Goal: Information Seeking & Learning: Learn about a topic

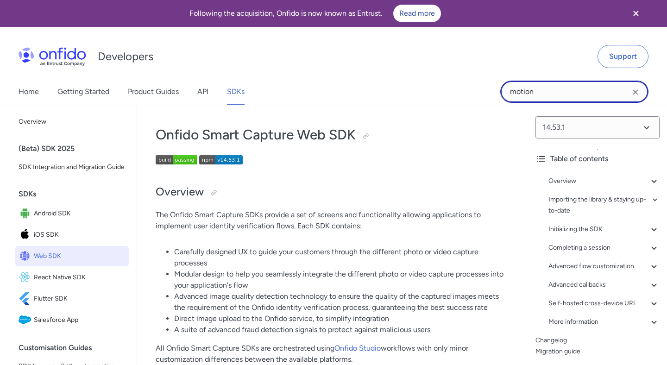
click at [615, 92] on input "motion" at bounding box center [574, 92] width 148 height 22
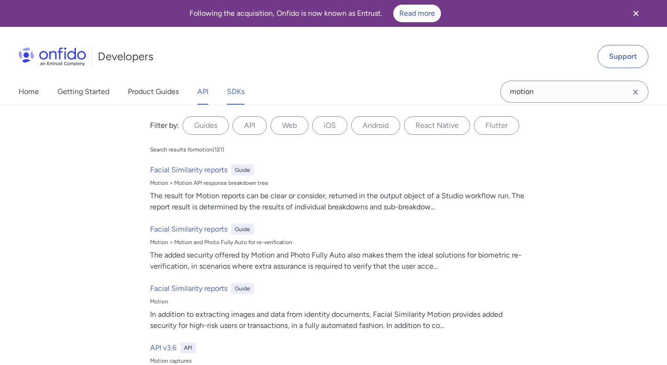
click at [204, 94] on link "API" at bounding box center [202, 92] width 11 height 26
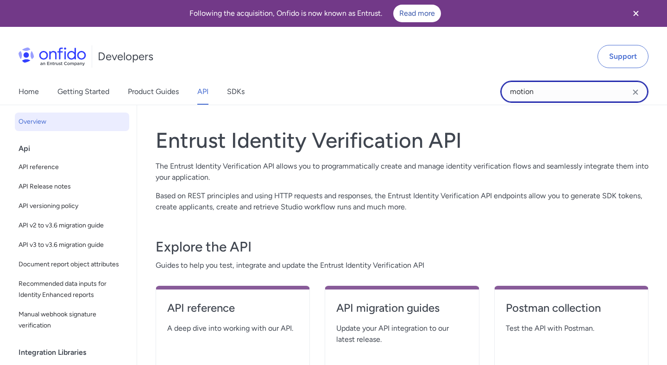
click at [604, 96] on input "motion" at bounding box center [574, 92] width 148 height 22
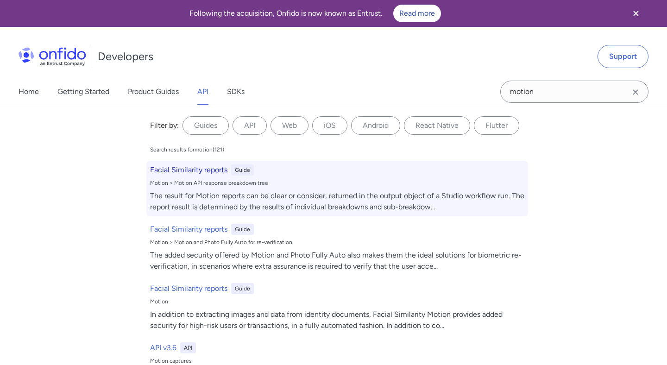
click at [194, 171] on h6 "Facial Similarity reports" at bounding box center [188, 169] width 77 height 11
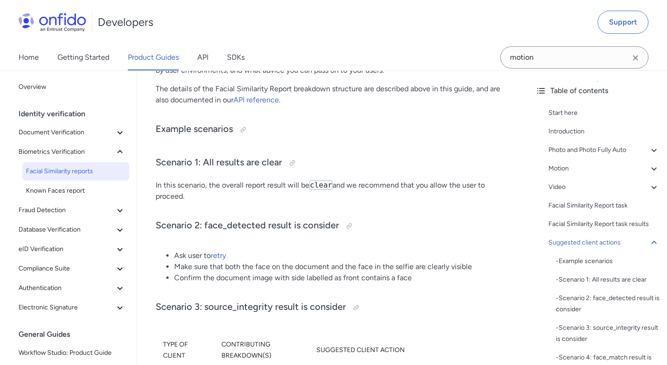
scroll to position [4496, 0]
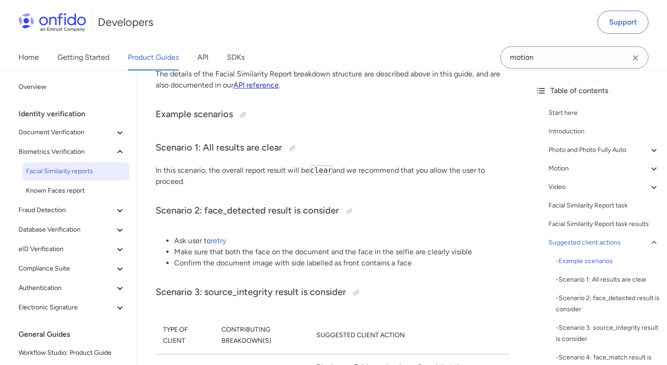
click at [272, 89] on link "API reference" at bounding box center [255, 85] width 45 height 9
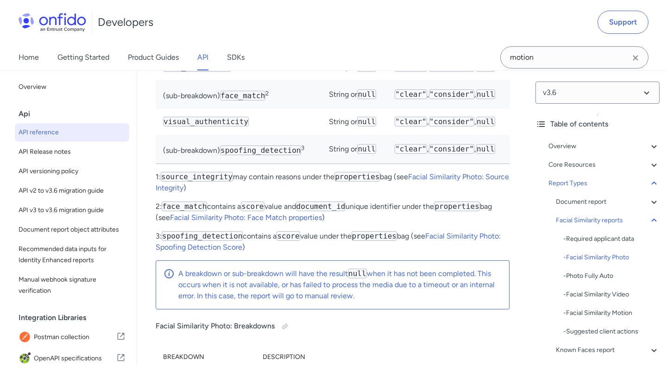
scroll to position [54815, 0]
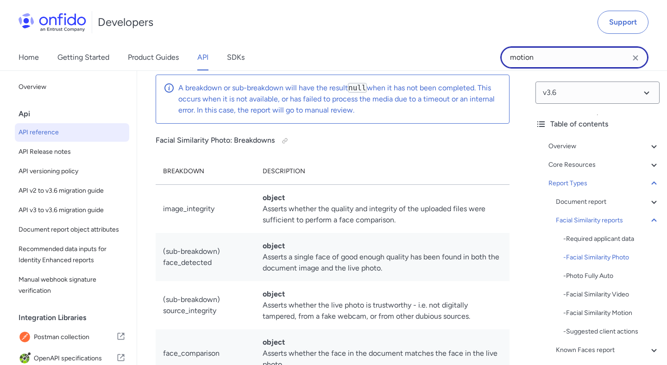
click at [542, 58] on input "motion" at bounding box center [574, 57] width 148 height 22
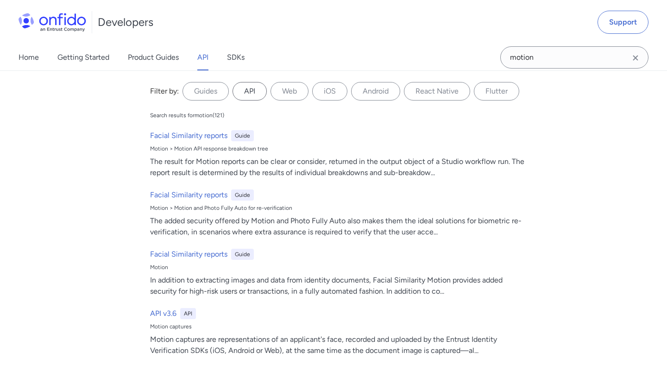
click at [255, 93] on label "API" at bounding box center [250, 91] width 34 height 19
click at [0, 0] on input "API" at bounding box center [0, 0] width 0 height 0
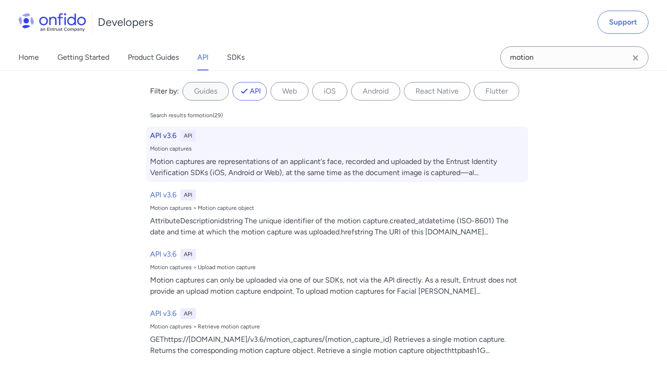
click at [170, 135] on h6 "API v3.6" at bounding box center [163, 135] width 26 height 11
click at [167, 135] on h6 "API v3.6" at bounding box center [163, 135] width 26 height 11
click at [193, 161] on div "Motion captures are representations of an applicant's face, recorded and upload…" at bounding box center [337, 167] width 374 height 22
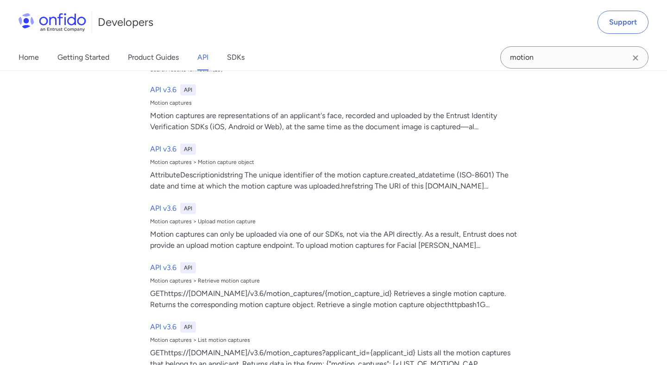
scroll to position [49, 0]
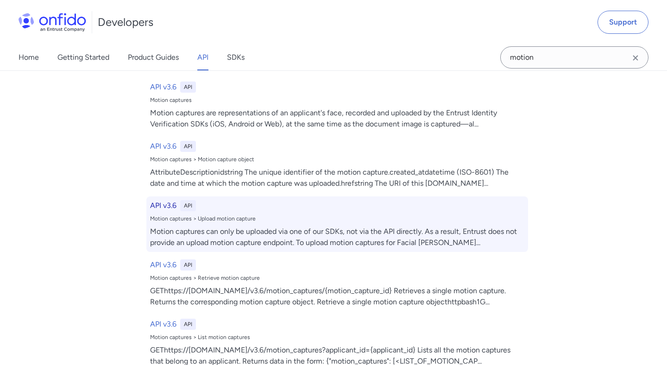
click at [225, 222] on div "API v3.6 API Motion captures > Upload motion capture Motion captures can only b…" at bounding box center [337, 224] width 382 height 56
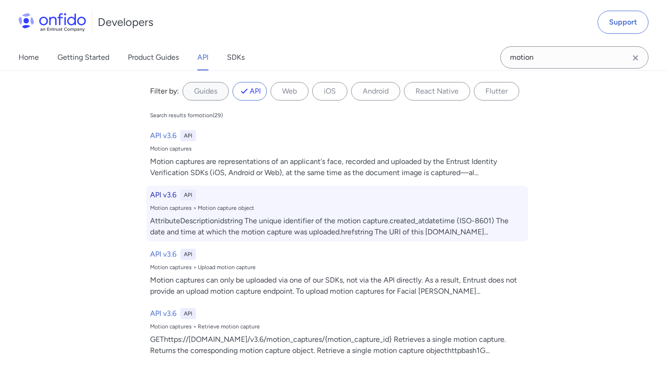
click at [212, 199] on div "API v3.6 API" at bounding box center [337, 194] width 374 height 11
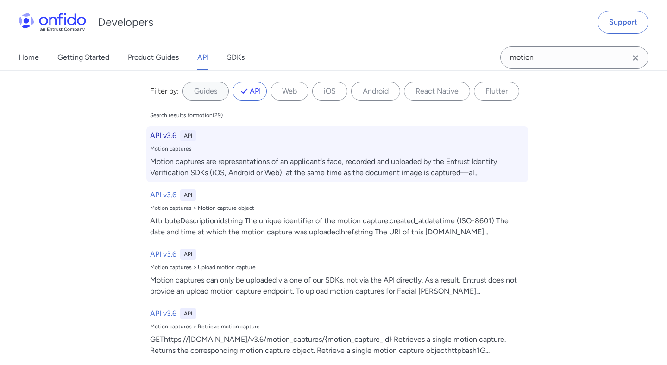
click at [207, 161] on div "Motion captures are representations of an applicant's face, recorded and upload…" at bounding box center [337, 167] width 374 height 22
click at [190, 160] on div "Motion captures are representations of an applicant's face, recorded and upload…" at bounding box center [337, 167] width 374 height 22
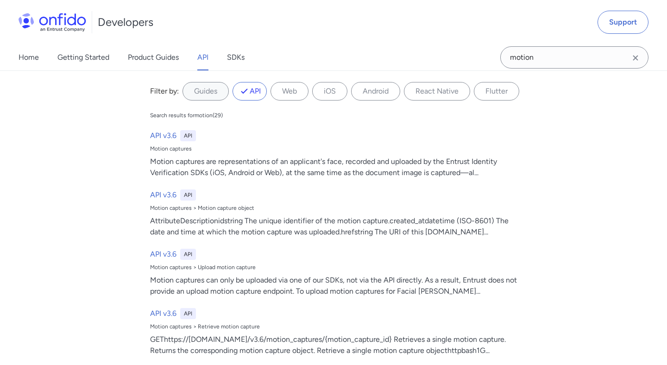
click at [634, 60] on icon "Clear search field button" at bounding box center [635, 57] width 11 height 11
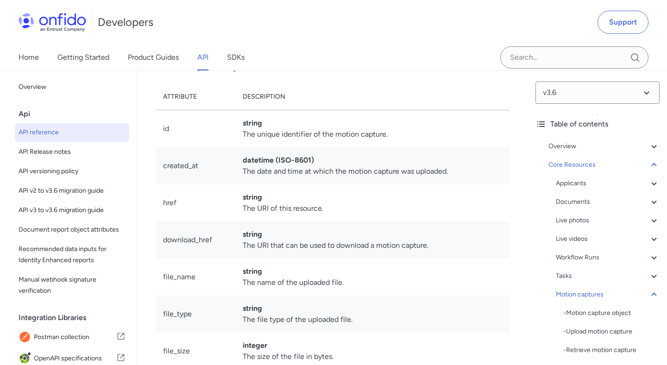
click at [42, 131] on span "API reference" at bounding box center [72, 132] width 107 height 11
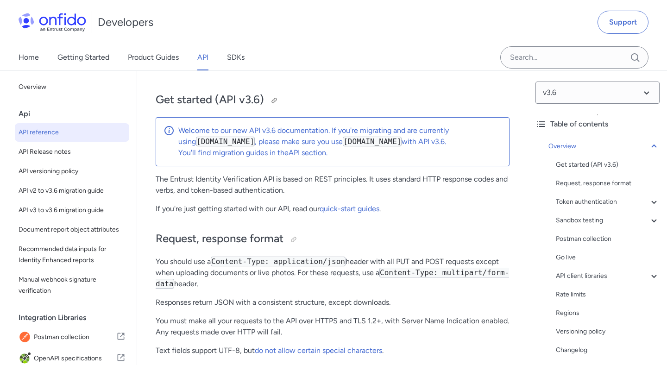
scroll to position [162, 0]
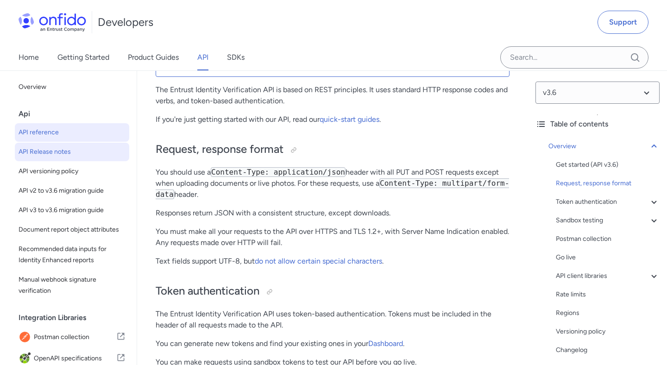
click at [47, 151] on span "API Release notes" at bounding box center [72, 151] width 107 height 11
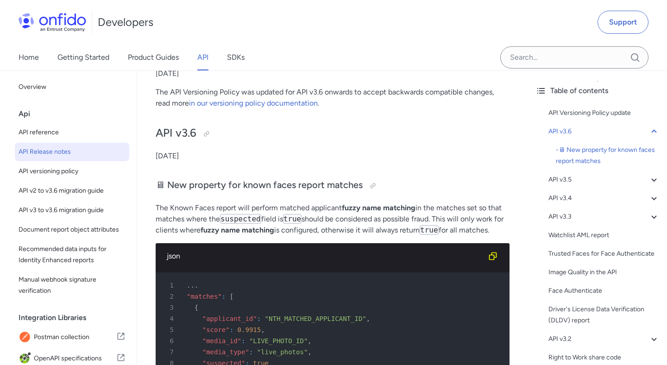
scroll to position [95, 0]
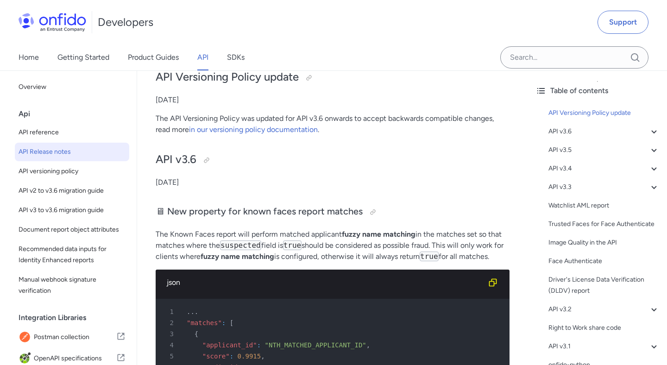
click at [59, 115] on div "Api" at bounding box center [76, 114] width 114 height 19
click at [51, 138] on span "API reference" at bounding box center [72, 132] width 107 height 11
select select "http"
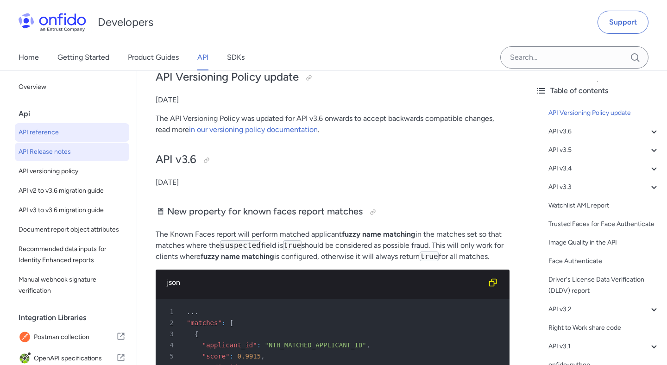
select select "http"
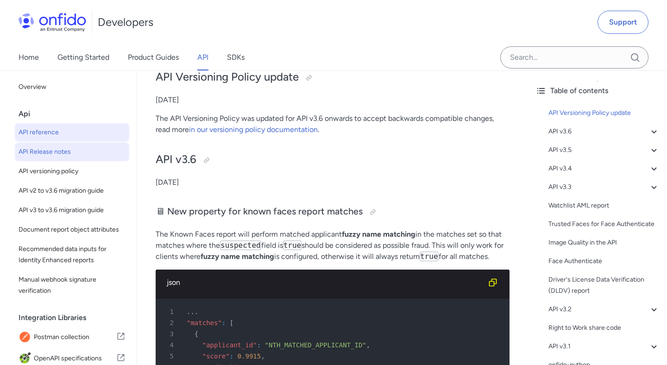
select select "http"
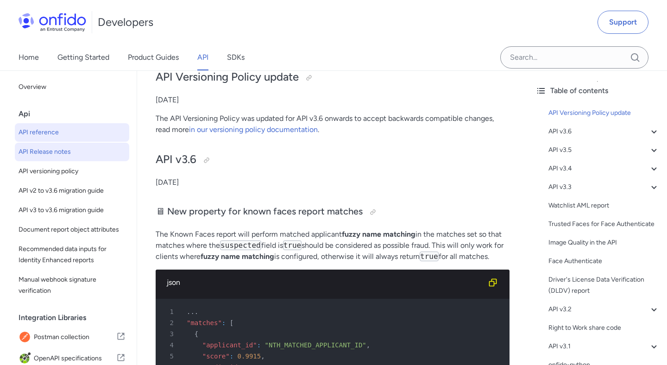
select select "http"
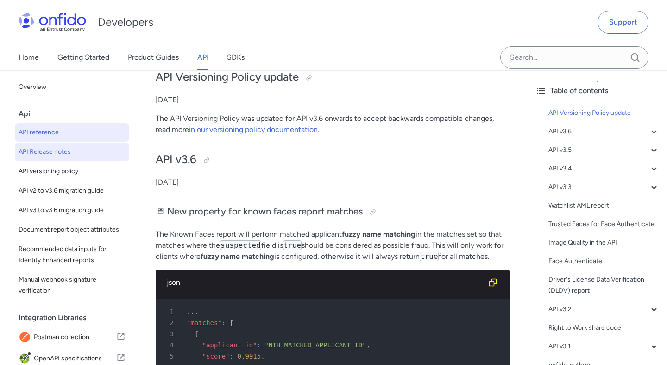
select select "http"
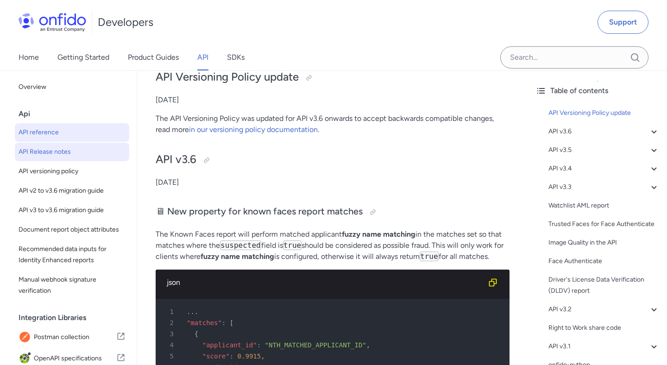
select select "http"
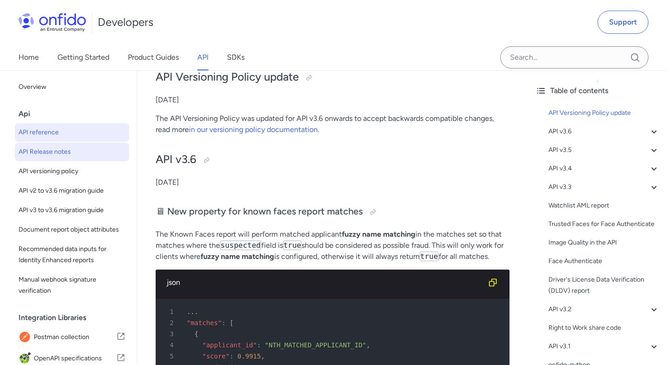
select select "http"
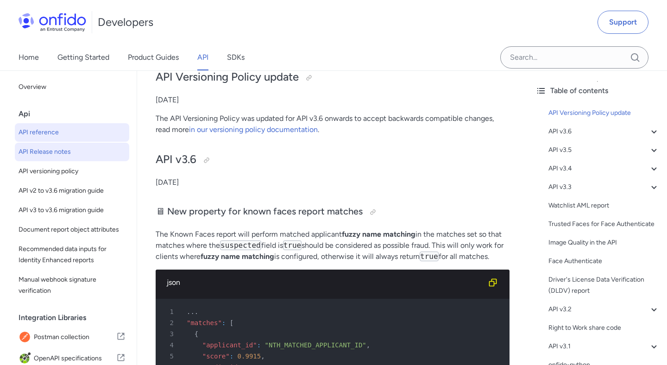
select select "http"
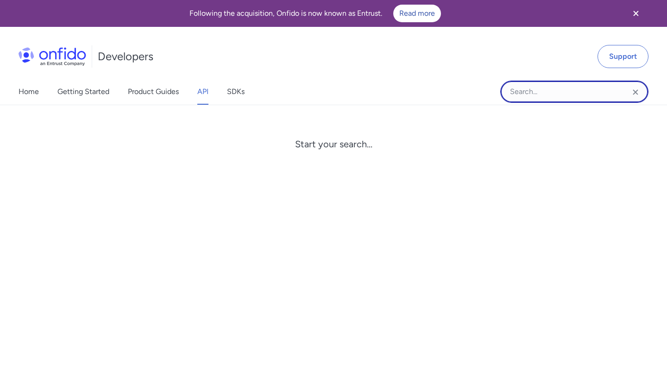
click at [534, 91] on input "Onfido search input field" at bounding box center [574, 92] width 148 height 22
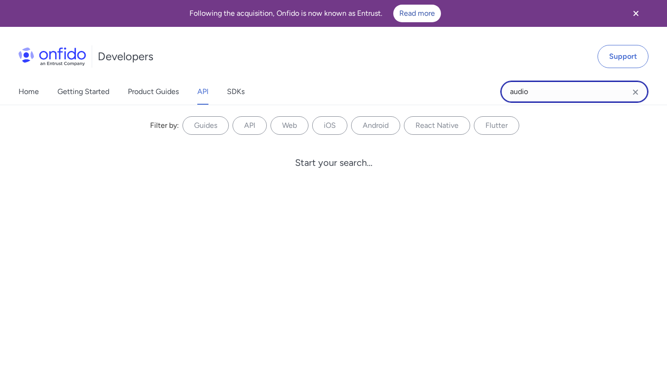
type input "audio"
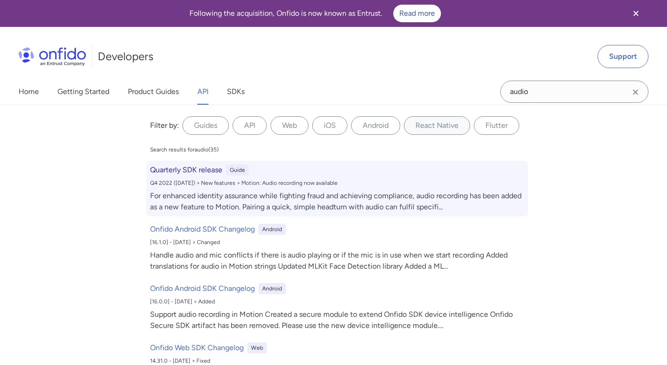
click at [194, 169] on h6 "Quarterly SDK release" at bounding box center [186, 169] width 72 height 11
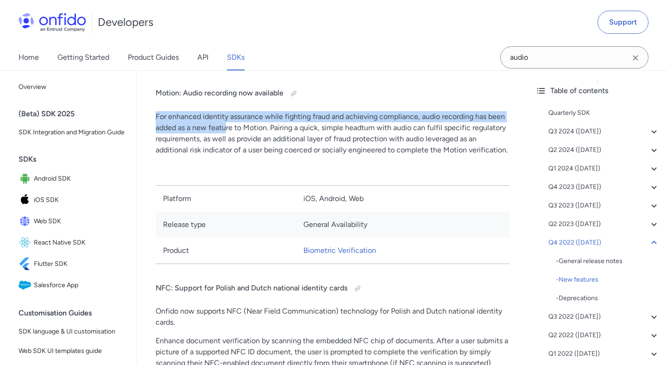
scroll to position [10746, 0]
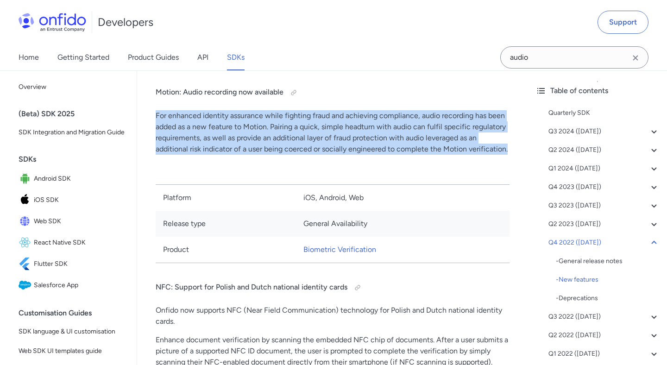
drag, startPoint x: 157, startPoint y: 126, endPoint x: 508, endPoint y: 154, distance: 352.2
click at [509, 154] on p "For enhanced identity assurance while fighting fraud and achieving compliance, …" at bounding box center [333, 132] width 354 height 44
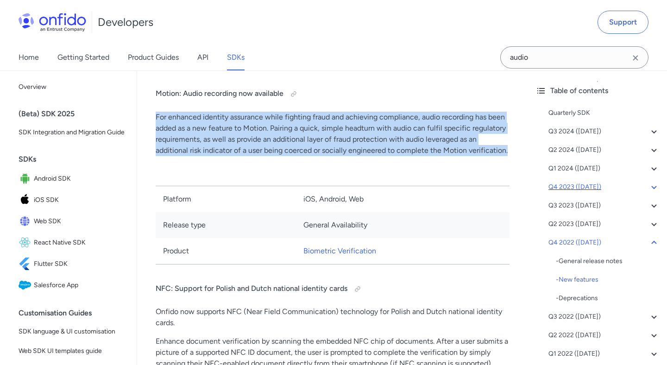
copy p "For enhanced identity assurance while fighting fraud and achieving compliance, …"
